Goal: Task Accomplishment & Management: Use online tool/utility

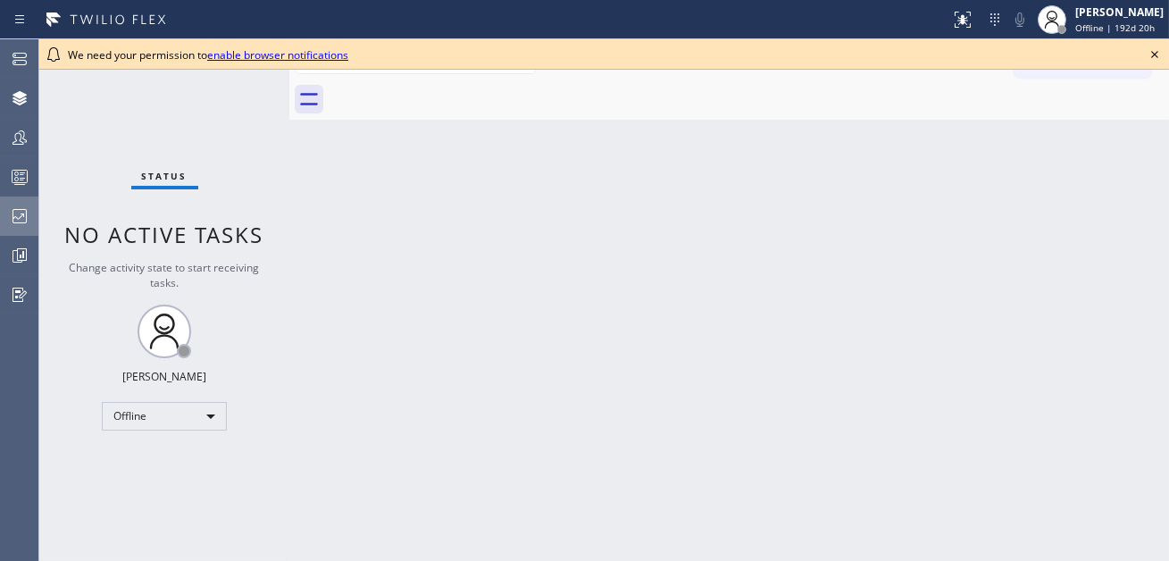
click at [20, 210] on icon at bounding box center [19, 215] width 21 height 21
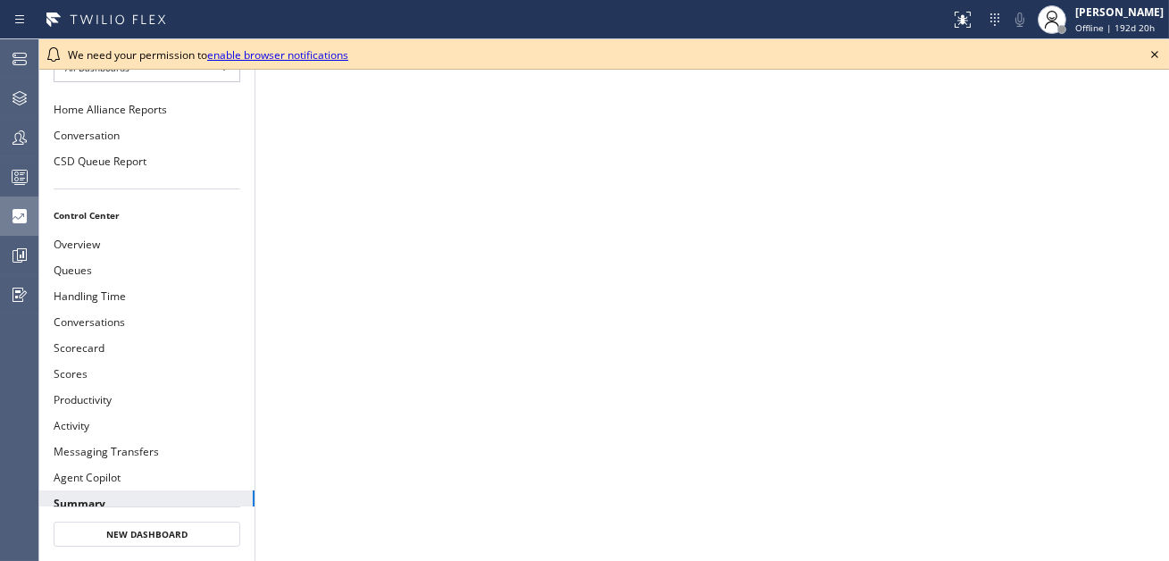
click at [1158, 47] on icon at bounding box center [1154, 54] width 21 height 21
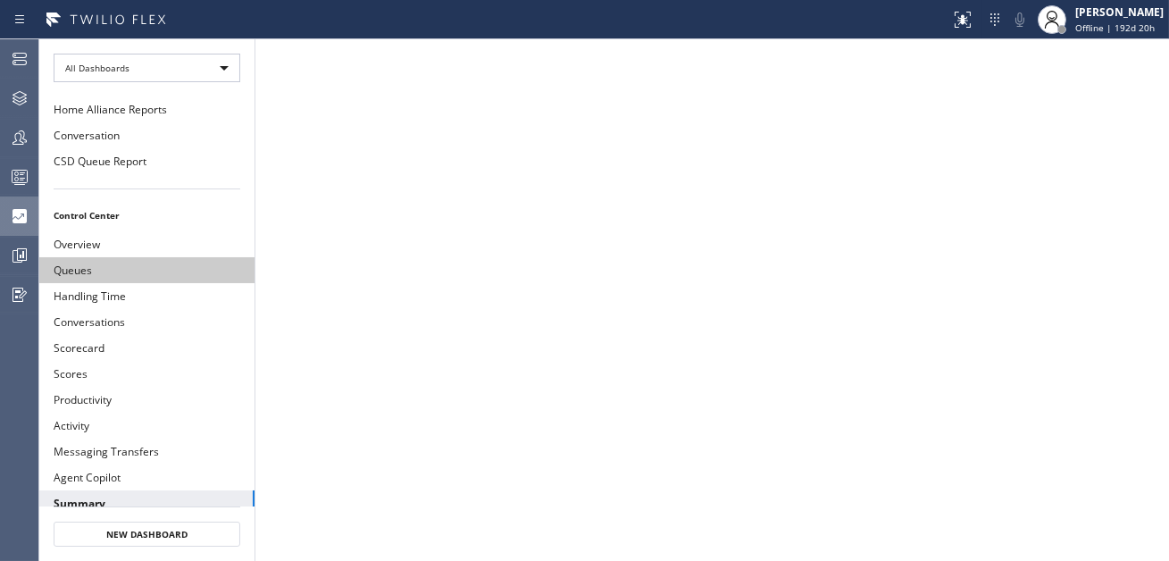
click at [126, 273] on button "Queues" at bounding box center [146, 270] width 215 height 26
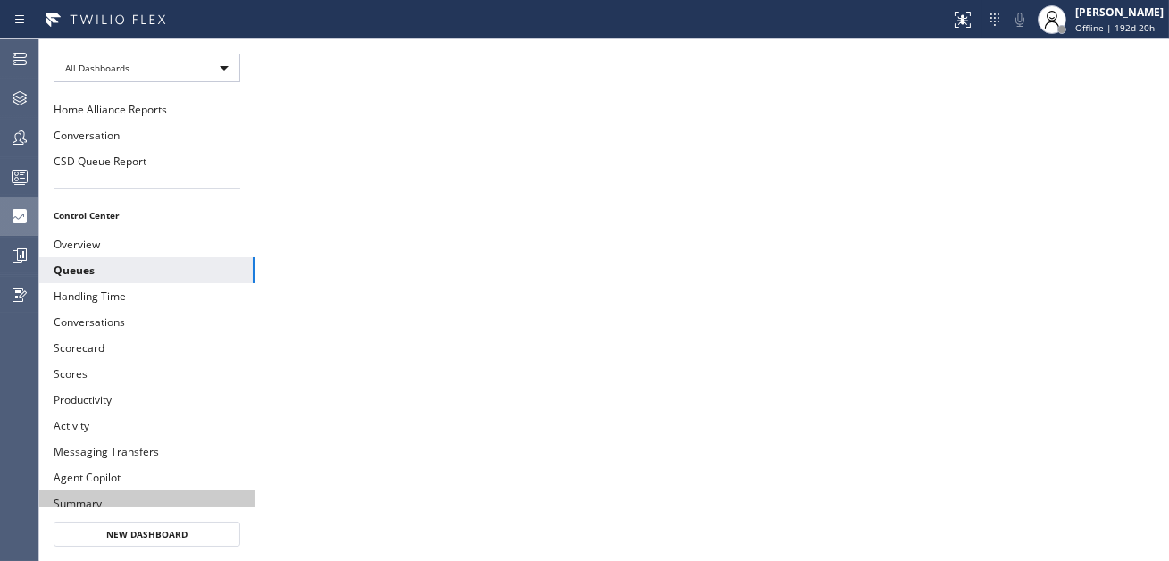
click at [132, 490] on button "Summary" at bounding box center [146, 503] width 215 height 26
